Goal: Task Accomplishment & Management: Manage account settings

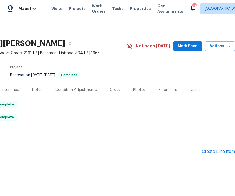
scroll to position [0, 69]
click at [220, 152] on div "Create Line Item" at bounding box center [218, 151] width 33 height 5
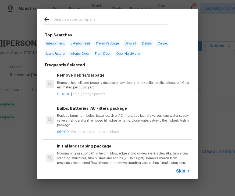
click at [184, 171] on span "Skip" at bounding box center [180, 170] width 9 height 5
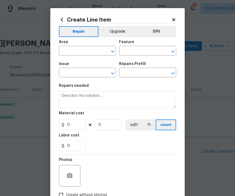
click at [173, 19] on icon at bounding box center [173, 19] width 3 height 3
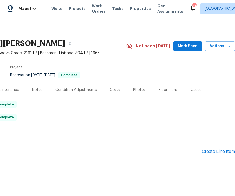
click at [219, 150] on div "Create Line Item" at bounding box center [218, 151] width 33 height 5
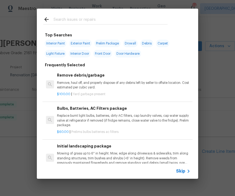
click at [95, 153] on p "Mowing of grass up to 6" in height. Mow, edge along driveways & sidewalks, trim…" at bounding box center [124, 158] width 134 height 14
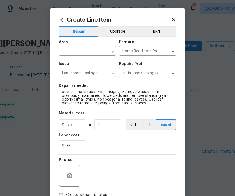
scroll to position [11, 0]
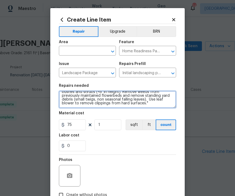
click at [128, 104] on textarea "Mowing of grass up to 6" in height. Mow, edge along driveways & sidewalks, trim…" at bounding box center [117, 99] width 117 height 17
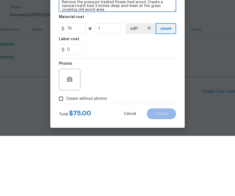
scroll to position [36, 0]
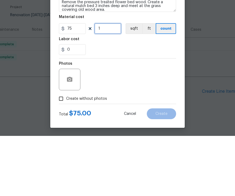
click at [111, 83] on input "1" at bounding box center [108, 88] width 27 height 11
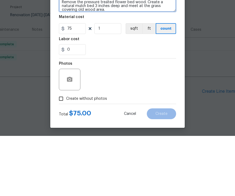
click at [115, 55] on textarea "Mowing of grass up to 6" in height. Mow, edge along driveways & sidewalks, trim…" at bounding box center [117, 63] width 117 height 17
type textarea "Mowing of grass up to 6" in height. Mow, edge along driveways & sidewalks, trim…"
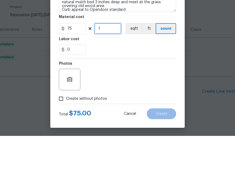
click at [109, 83] on input "1" at bounding box center [108, 88] width 27 height 11
type input "6"
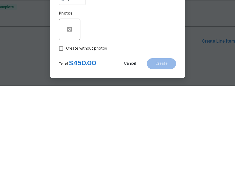
scroll to position [10, 0]
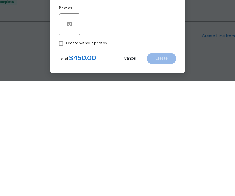
click at [66, 153] on input "Create without photos" at bounding box center [61, 158] width 10 height 10
checkbox input "true"
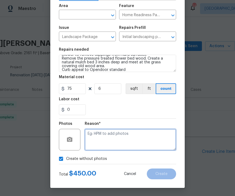
click at [116, 134] on textarea at bounding box center [131, 140] width 92 height 22
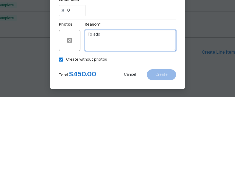
type textarea "To add"
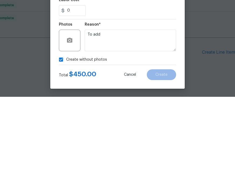
click at [173, 153] on div "Create without photos" at bounding box center [117, 158] width 117 height 10
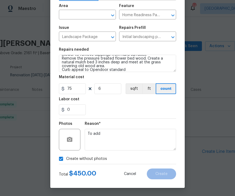
click at [110, 13] on icon "Open" at bounding box center [113, 15] width 6 height 6
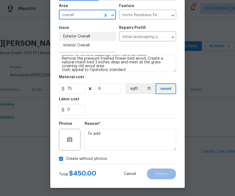
click at [90, 32] on li "Exterior Overall" at bounding box center [87, 36] width 57 height 9
type input "Exterior Overall"
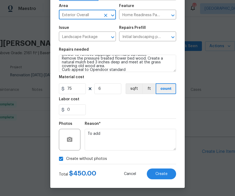
click at [166, 172] on span "Create" at bounding box center [162, 174] width 12 height 4
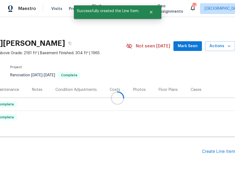
click at [222, 149] on div "Create Line Item" at bounding box center [218, 151] width 33 height 5
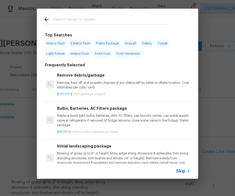
click at [81, 17] on input "text" at bounding box center [111, 20] width 114 height 8
type input "Init"
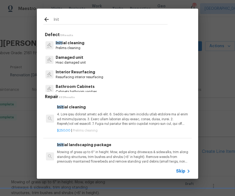
click at [80, 40] on p "Init ial cleaning" at bounding box center [70, 43] width 29 height 6
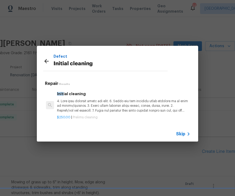
click at [135, 104] on p at bounding box center [124, 106] width 134 height 14
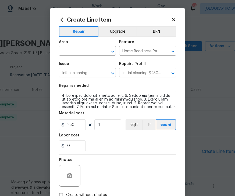
click at [114, 52] on icon "Open" at bounding box center [113, 51] width 6 height 6
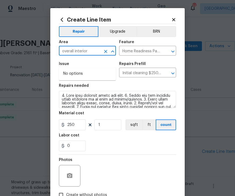
type input "overall"
click at [87, 69] on li "Interior Overall" at bounding box center [87, 73] width 57 height 9
type input "Interior Overall"
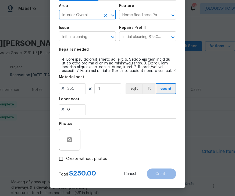
scroll to position [37, 0]
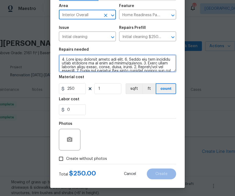
click at [173, 69] on textarea at bounding box center [117, 63] width 117 height 17
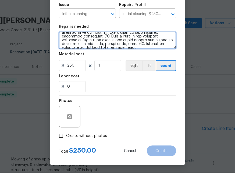
scroll to position [72, 0]
click at [163, 55] on textarea at bounding box center [117, 63] width 117 height 17
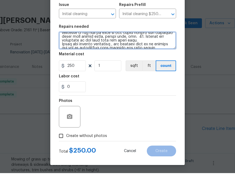
scroll to position [80, 0]
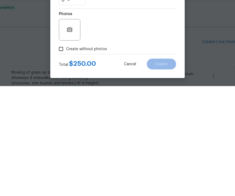
type textarea "1. Wipe down exterior doors and trim. 2. Clean out all exterior light fixtures …"
click at [62, 153] on input "Create without photos" at bounding box center [61, 158] width 10 height 10
checkbox input "true"
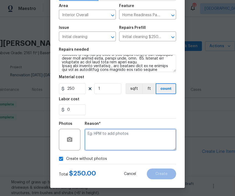
click at [115, 132] on textarea at bounding box center [131, 140] width 92 height 22
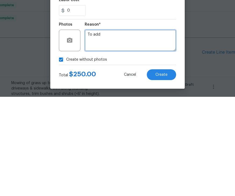
type textarea "To add"
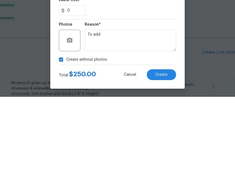
click at [168, 168] on button "Create" at bounding box center [161, 173] width 29 height 11
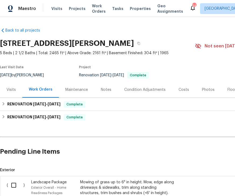
scroll to position [0, 0]
click at [17, 179] on input "checkbox" at bounding box center [15, 184] width 15 height 11
checkbox input "true"
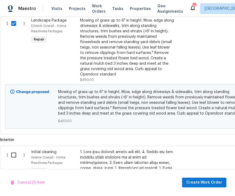
scroll to position [162, 0]
click at [14, 149] on input "checkbox" at bounding box center [15, 154] width 15 height 11
checkbox input "true"
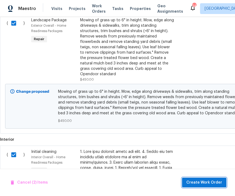
click at [208, 181] on span "Create Work Order" at bounding box center [205, 182] width 36 height 7
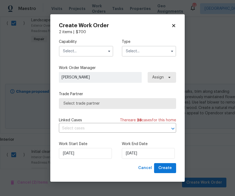
click at [91, 46] on input "text" at bounding box center [86, 51] width 54 height 11
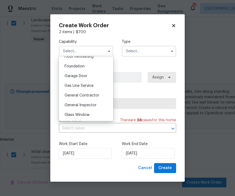
scroll to position [226, 0]
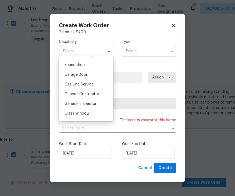
click at [87, 93] on span "General Contractor" at bounding box center [82, 94] width 35 height 4
type input "General Contractor"
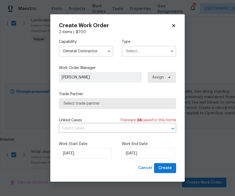
click at [167, 50] on input "text" at bounding box center [149, 51] width 54 height 11
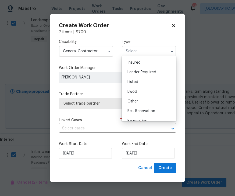
scroll to position [23, 0]
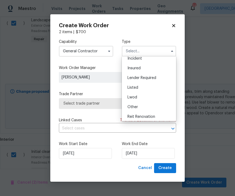
click at [138, 86] on span "Listed" at bounding box center [133, 88] width 11 height 4
type input "Listed"
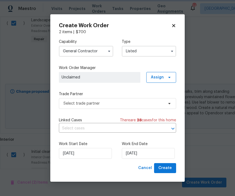
scroll to position [0, 0]
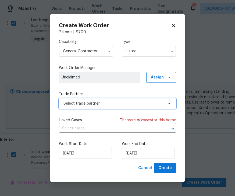
click at [101, 102] on span "Select trade partner" at bounding box center [114, 103] width 100 height 5
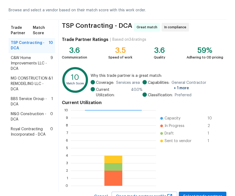
scroll to position [22, 0]
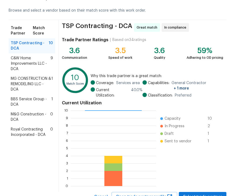
click at [26, 115] on span "M&G Construction - DCA" at bounding box center [31, 116] width 40 height 11
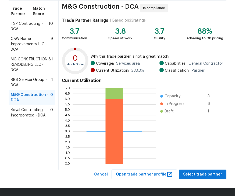
scroll to position [41, 0]
click at [205, 171] on span "Select trade partner" at bounding box center [202, 174] width 39 height 7
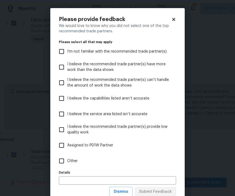
scroll to position [0, 0]
click at [66, 158] on input "Other" at bounding box center [61, 160] width 11 height 11
checkbox input "true"
click at [90, 181] on input "text" at bounding box center [117, 180] width 117 height 8
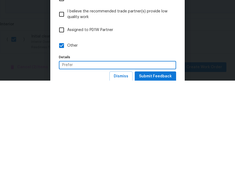
type input "Prefer"
click at [162, 188] on span "Submit Feedback" at bounding box center [155, 191] width 33 height 7
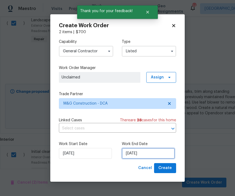
click at [144, 150] on input "[DATE]" at bounding box center [148, 153] width 53 height 11
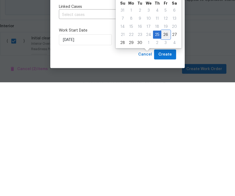
click at [163, 144] on div "26" at bounding box center [166, 148] width 9 height 8
type input "9/26/2025"
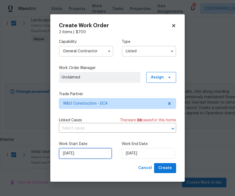
click at [85, 151] on input "[DATE]" at bounding box center [85, 153] width 53 height 11
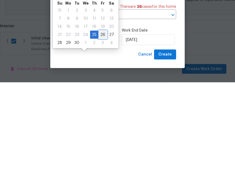
click at [100, 144] on div "26" at bounding box center [103, 148] width 9 height 8
type input "9/26/2025"
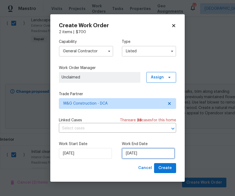
click at [151, 151] on input "9/26/2025" at bounding box center [148, 153] width 53 height 11
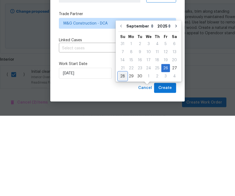
click at [122, 152] on div "28" at bounding box center [122, 156] width 9 height 8
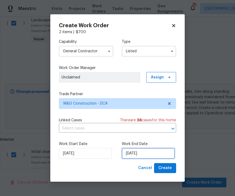
click at [138, 152] on input "9/28/2025" at bounding box center [148, 153] width 53 height 11
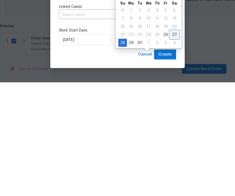
click at [172, 144] on div "27" at bounding box center [174, 148] width 9 height 8
type input "9/27/2025"
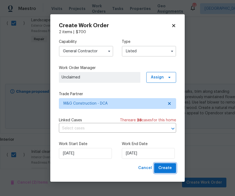
click at [168, 169] on span "Create" at bounding box center [165, 168] width 13 height 7
checkbox input "false"
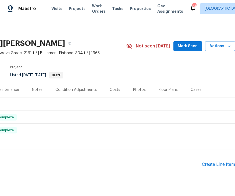
scroll to position [0, 69]
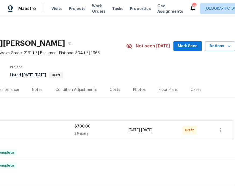
scroll to position [0, 69]
click at [220, 128] on icon "button" at bounding box center [220, 130] width 6 height 6
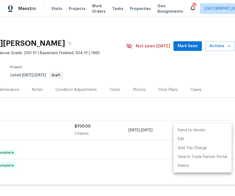
click at [193, 128] on li "Send to Vendor" at bounding box center [203, 130] width 58 height 9
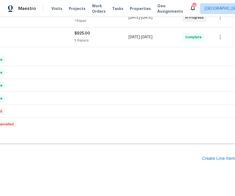
scroll to position [132, 69]
click at [218, 159] on div "Create Line Item" at bounding box center [218, 158] width 33 height 5
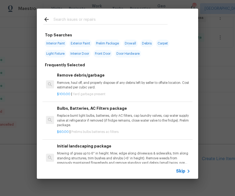
click at [73, 19] on input "text" at bounding box center [111, 20] width 114 height 8
type input "Toilet"
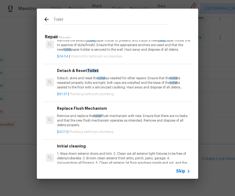
scroll to position [260, 0]
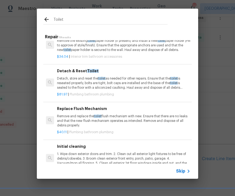
click at [78, 74] on div "Detach & Reset Toilet Detach, store and reset the toilet as needed for other re…" at bounding box center [124, 79] width 134 height 22
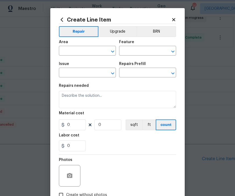
type input "Plumbing"
type input "Bathroom Plumbing"
type textarea "Detach, store and reset the toilet as needed for other repairs. Ensure that the…"
type input "1"
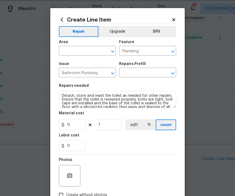
type input "Detach & Reset Toilet $81.97"
type input "81.97"
click at [79, 145] on input "0" at bounding box center [72, 145] width 27 height 11
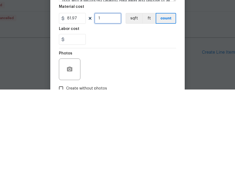
click at [107, 119] on input "1" at bounding box center [108, 124] width 27 height 11
type input "0"
type input "2"
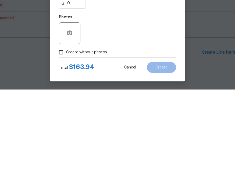
scroll to position [37, 0]
click at [63, 153] on input "Create without photos" at bounding box center [61, 158] width 10 height 10
checkbox input "true"
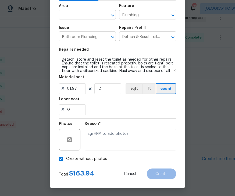
click at [105, 8] on div "Area" at bounding box center [87, 7] width 57 height 7
click at [111, 13] on icon "Open" at bounding box center [113, 15] width 6 height 6
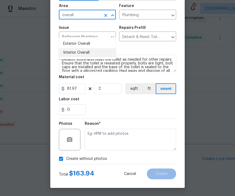
click at [84, 48] on li "Interior Overall" at bounding box center [87, 52] width 57 height 9
type input "Interior Overall"
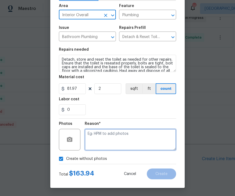
click at [113, 145] on textarea at bounding box center [131, 140] width 92 height 22
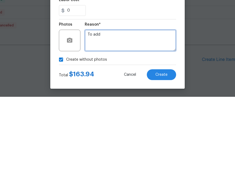
type textarea "To add"
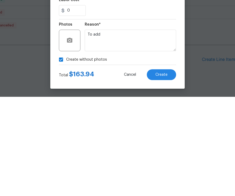
click at [166, 172] on span "Create" at bounding box center [162, 174] width 12 height 4
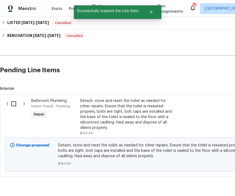
scroll to position [221, 0]
click at [16, 98] on input "checkbox" at bounding box center [15, 103] width 15 height 11
checkbox input "true"
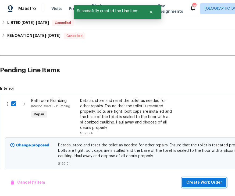
click at [206, 179] on button "Create Work Order" at bounding box center [204, 182] width 44 height 10
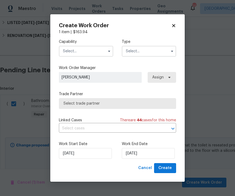
click at [104, 51] on input "text" at bounding box center [86, 51] width 54 height 11
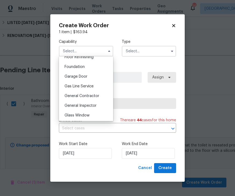
scroll to position [225, 0]
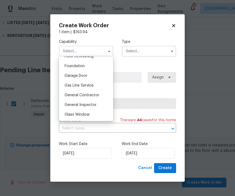
click at [83, 96] on span "General Contractor" at bounding box center [82, 95] width 35 height 4
type input "General Contractor"
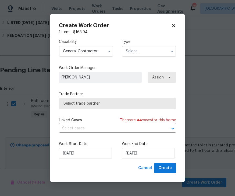
click at [148, 50] on input "text" at bounding box center [149, 51] width 54 height 11
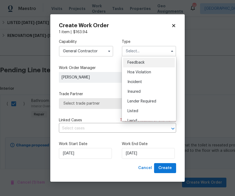
click at [133, 108] on div "Listed" at bounding box center [149, 111] width 52 height 10
type input "Listed"
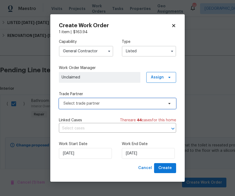
click at [113, 101] on span "Select trade partner" at bounding box center [114, 103] width 100 height 5
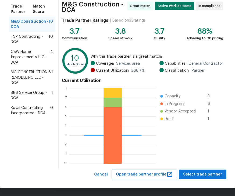
scroll to position [43, 0]
click at [203, 176] on span "Select trade partner" at bounding box center [202, 174] width 39 height 7
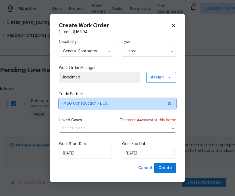
scroll to position [0, 0]
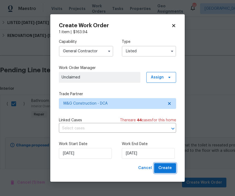
click at [167, 169] on span "Create" at bounding box center [165, 168] width 13 height 7
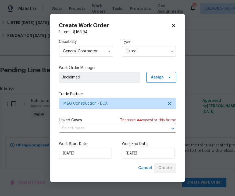
checkbox input "false"
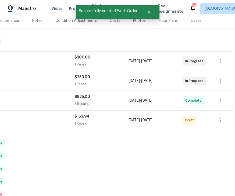
scroll to position [69, 69]
click at [225, 114] on button "button" at bounding box center [220, 120] width 13 height 13
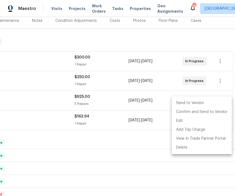
click at [197, 99] on li "Send to Vendor" at bounding box center [202, 103] width 60 height 9
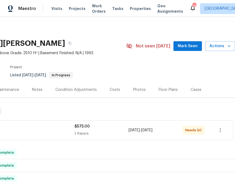
scroll to position [0, 69]
click at [109, 133] on div "2 Repairs" at bounding box center [102, 133] width 54 height 5
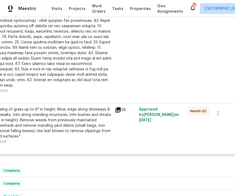
scroll to position [186, 63]
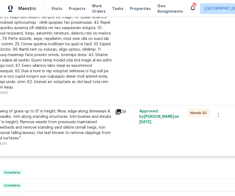
click at [100, 73] on div at bounding box center [53, 30] width 118 height 118
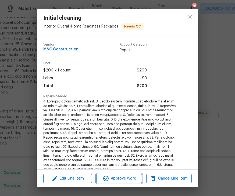
click at [121, 178] on span "Approve Work" at bounding box center [119, 178] width 42 height 7
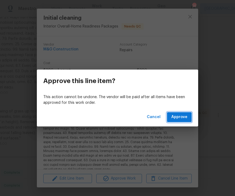
click at [186, 116] on span "Approve" at bounding box center [180, 117] width 16 height 7
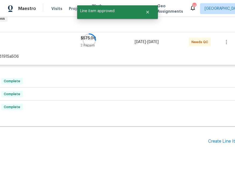
scroll to position [75, 63]
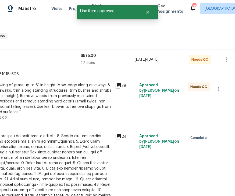
click at [69, 107] on div "Mowing of grass up to 6" in height. Mow, edge along driveways & sidewalks, trim…" at bounding box center [53, 98] width 118 height 32
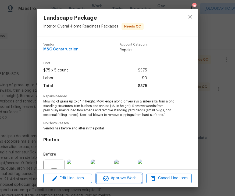
click at [116, 175] on span "Approve Work" at bounding box center [119, 178] width 42 height 7
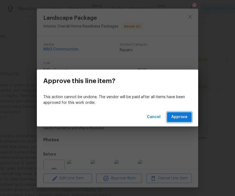
click at [181, 117] on span "Approve" at bounding box center [180, 117] width 16 height 7
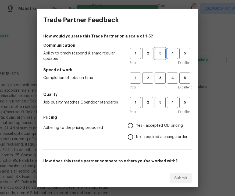
click at [161, 57] on button "3" at bounding box center [160, 53] width 11 height 11
click at [162, 76] on span "3" at bounding box center [160, 78] width 10 height 6
click at [160, 102] on span "3" at bounding box center [160, 102] width 10 height 6
click at [132, 125] on input "Yes - accepted OD pricing" at bounding box center [130, 125] width 11 height 11
radio input "true"
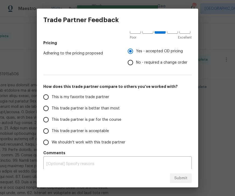
scroll to position [74, 0]
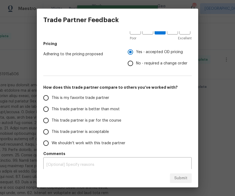
click at [47, 119] on input "This trade partner is par for the course" at bounding box center [45, 120] width 11 height 11
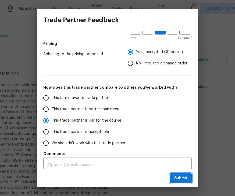
click at [186, 177] on span "Submit" at bounding box center [180, 178] width 13 height 7
radio input "true"
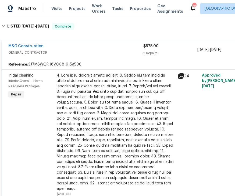
scroll to position [84, 0]
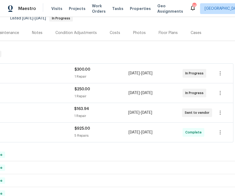
scroll to position [57, 69]
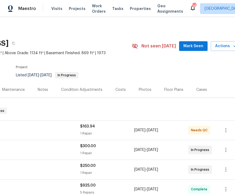
scroll to position [0, 64]
click at [54, 132] on span "GENERAL_CONTRACTOR" at bounding box center [12, 132] width 135 height 5
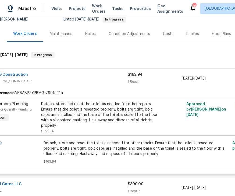
scroll to position [59, 15]
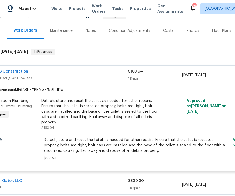
click at [124, 108] on div "Detach, store and reset the toilet as needed for other repairs. Ensure that the…" at bounding box center [100, 111] width 118 height 27
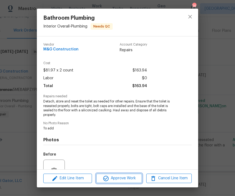
click at [126, 180] on span "Approve Work" at bounding box center [119, 178] width 42 height 7
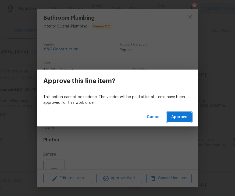
click at [184, 114] on span "Approve" at bounding box center [180, 117] width 16 height 7
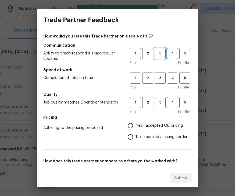
click at [162, 55] on span "3" at bounding box center [160, 53] width 10 height 6
click at [165, 79] on span "3" at bounding box center [160, 78] width 10 height 6
click at [162, 101] on span "3" at bounding box center [160, 102] width 10 height 6
click at [132, 127] on input "Yes - accepted OD pricing" at bounding box center [130, 125] width 11 height 11
radio input "true"
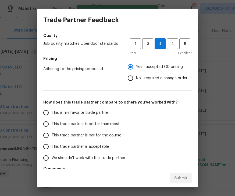
scroll to position [58, 0]
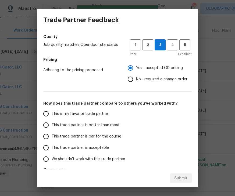
click at [49, 138] on input "This trade partner is par for the course" at bounding box center [45, 136] width 11 height 11
click at [182, 176] on span "Submit" at bounding box center [180, 178] width 13 height 7
radio input "true"
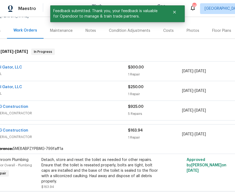
click at [18, 63] on div "Pool Gator, LLC POOL $300.00 1 Repair [DATE] - [DATE] In Progress" at bounding box center [137, 70] width 301 height 19
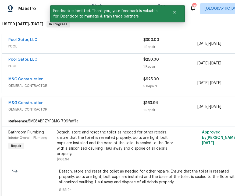
scroll to position [86, 0]
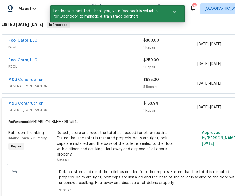
click at [34, 103] on link "M&G Construction" at bounding box center [25, 104] width 35 height 4
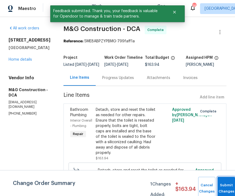
click at [222, 185] on button "Submit Changes" at bounding box center [227, 188] width 18 height 23
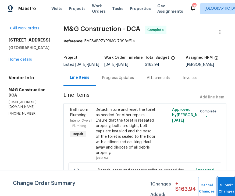
click at [225, 186] on button "Submit Changes" at bounding box center [227, 188] width 18 height 23
